Goal: Navigation & Orientation: Find specific page/section

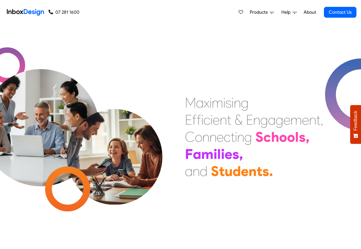
click at [261, 12] on span "Products" at bounding box center [260, 12] width 20 height 7
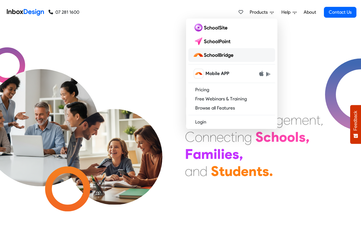
click at [217, 56] on img at bounding box center [214, 55] width 43 height 9
